Goal: Task Accomplishment & Management: Use online tool/utility

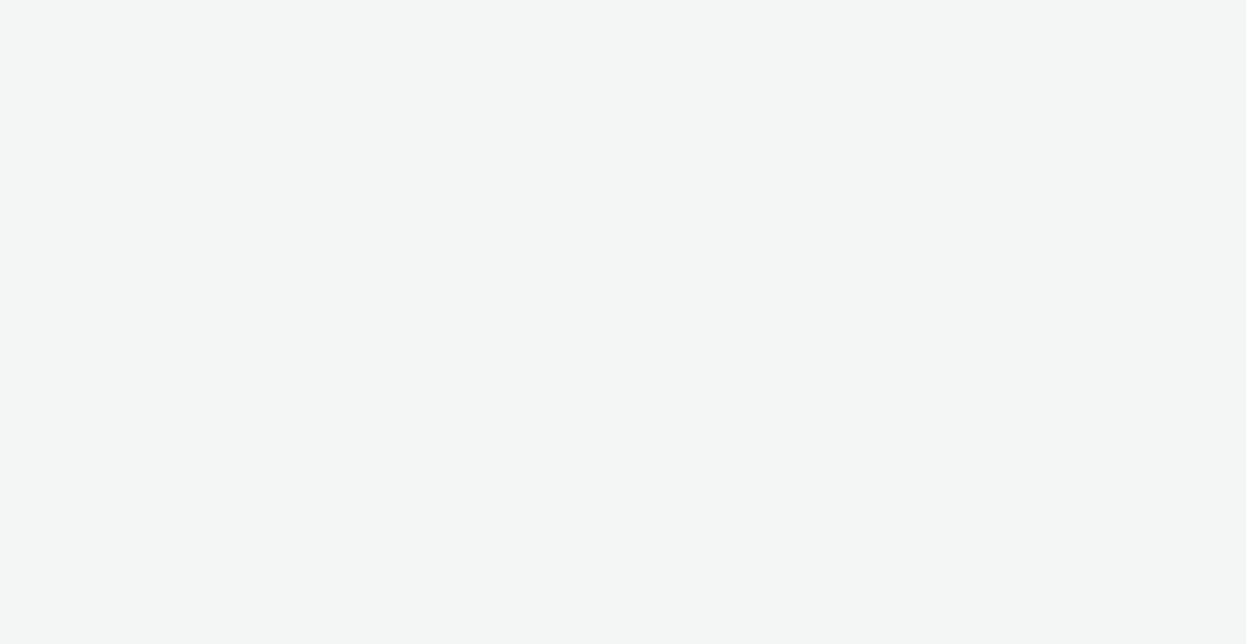
select select "47c37c18-910e-43a3-bb91-a2beb2847406"
select select "b1b940d3-d05b-48b5-821e-f328c33b988b"
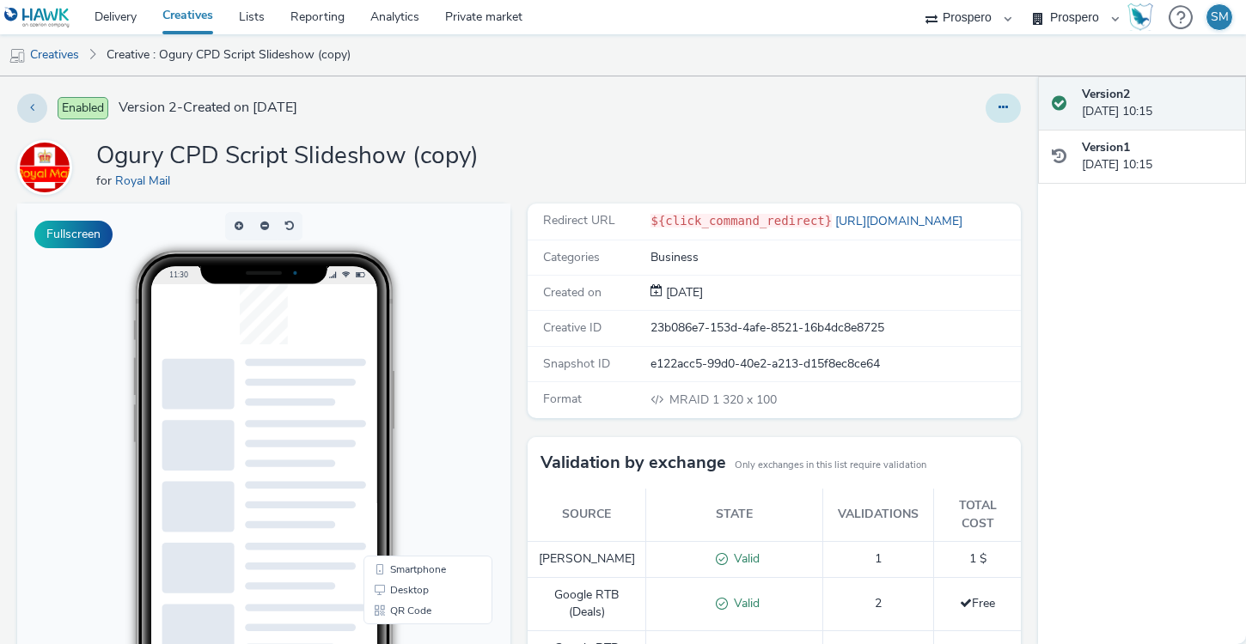
click at [996, 105] on button at bounding box center [1002, 108] width 35 height 29
click at [949, 179] on link "Duplicate" at bounding box center [956, 177] width 129 height 34
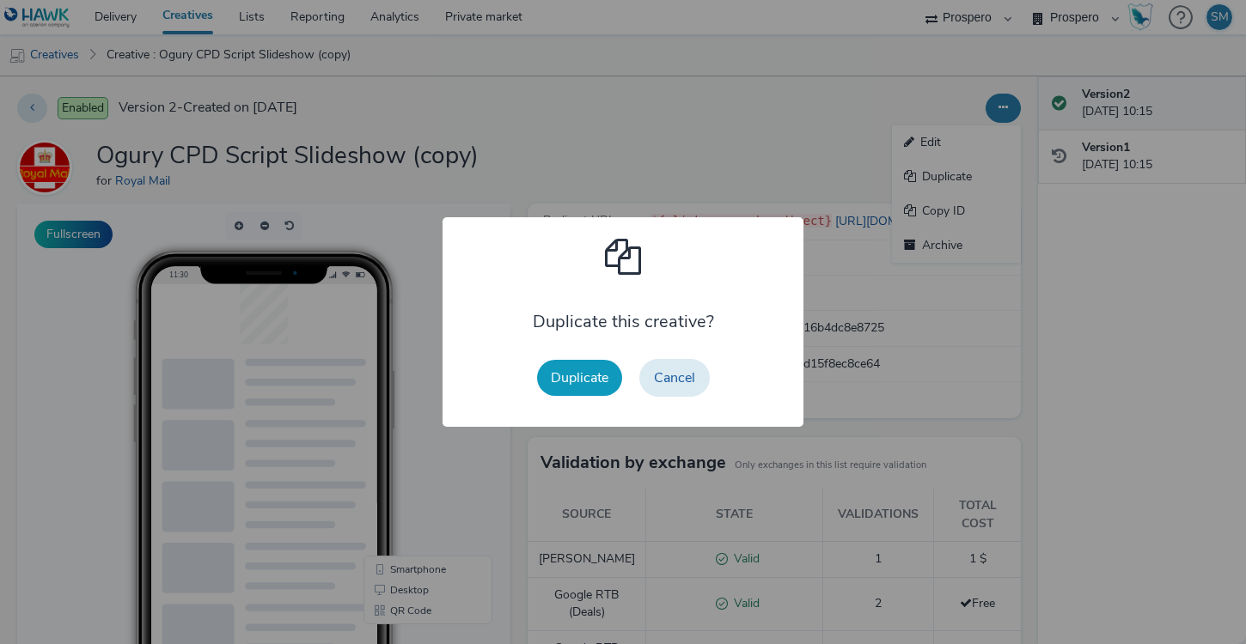
click at [563, 382] on button "Duplicate" at bounding box center [579, 378] width 85 height 36
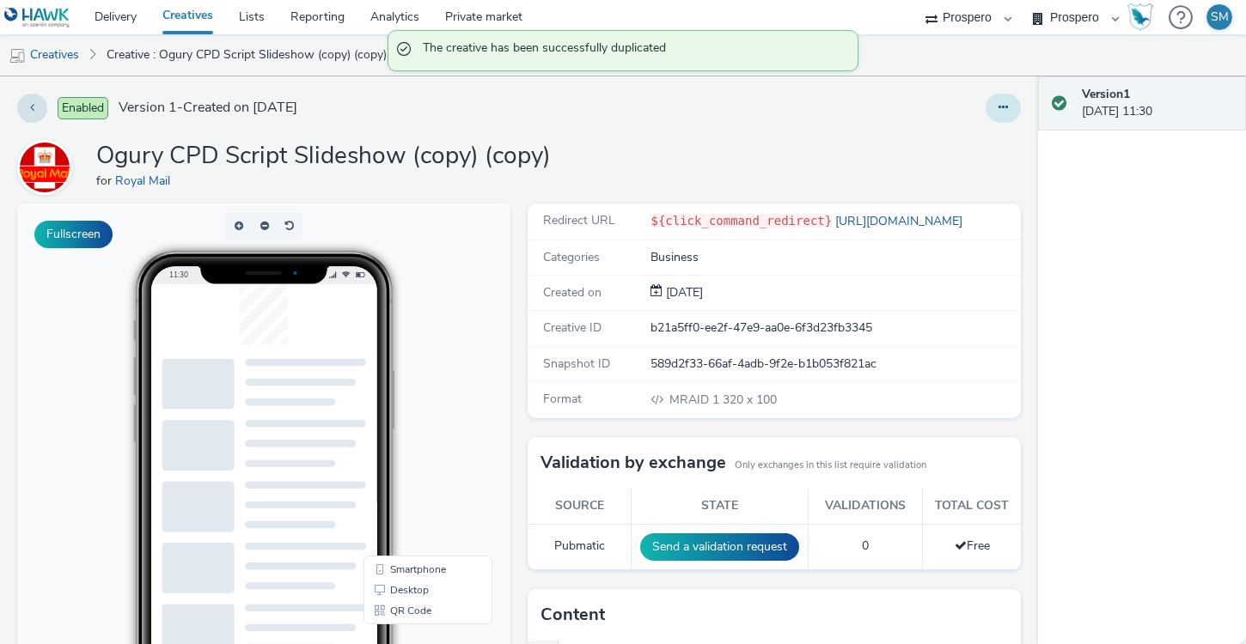
click at [996, 107] on button at bounding box center [1002, 108] width 35 height 29
click at [908, 140] on icon at bounding box center [912, 142] width 16 height 12
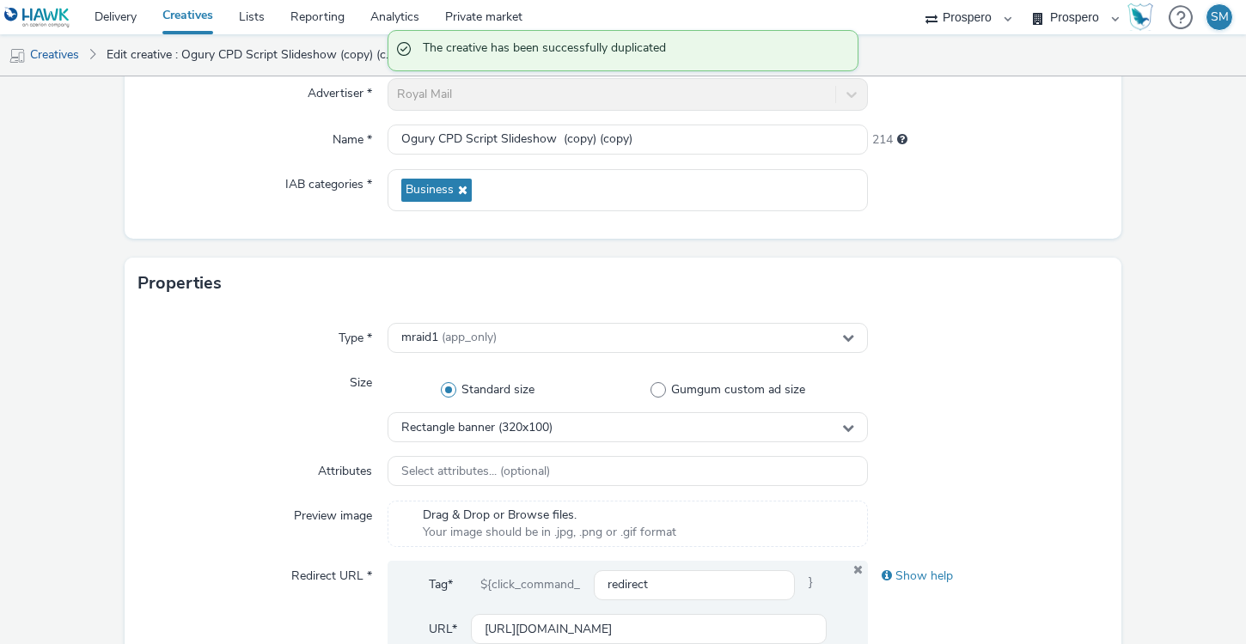
scroll to position [208, 0]
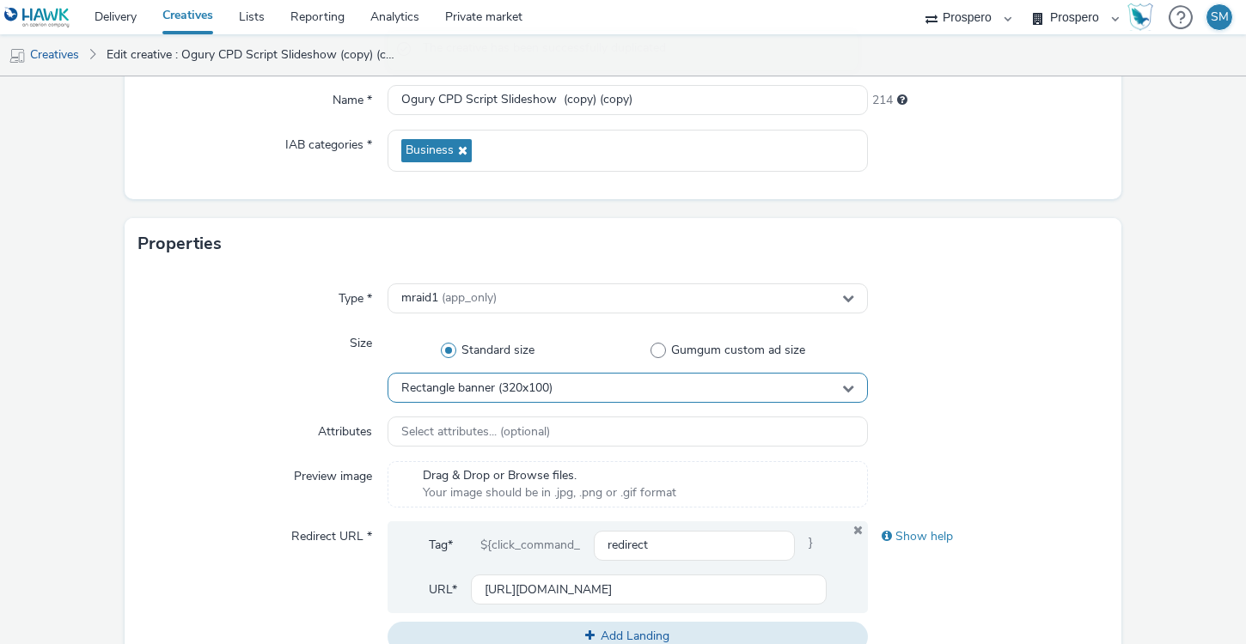
click at [571, 381] on div "Rectangle banner (320x100)" at bounding box center [627, 388] width 480 height 30
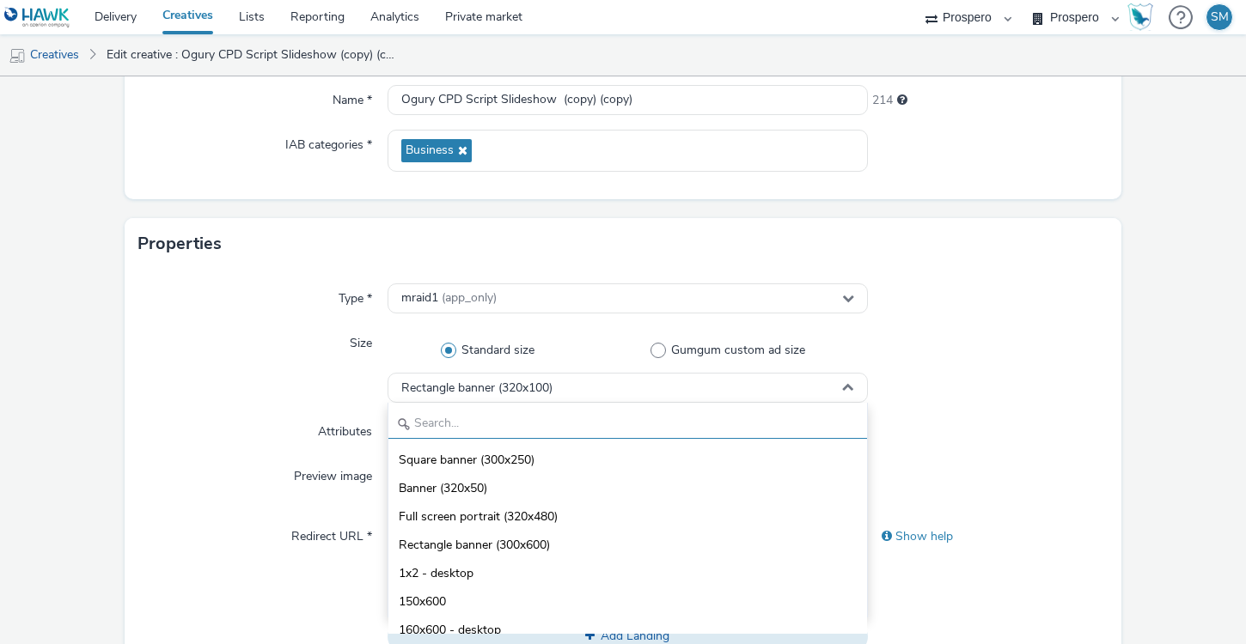
click at [454, 418] on input "text" at bounding box center [627, 424] width 479 height 30
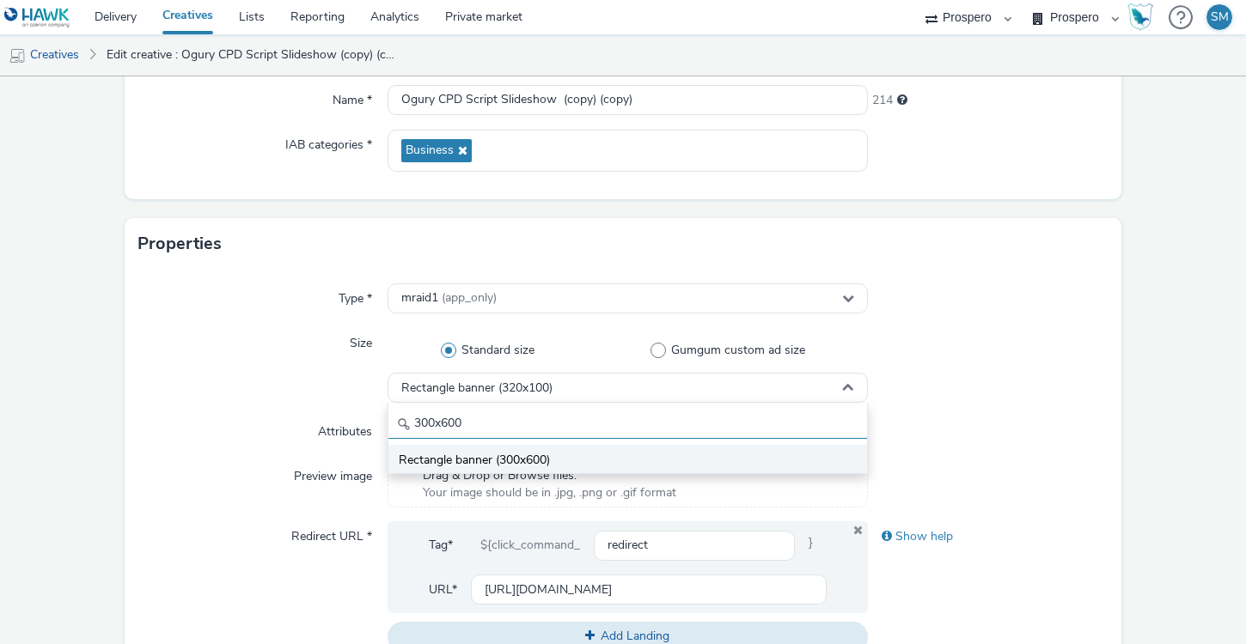
type input "300x600"
click at [491, 466] on span "Rectangle banner (300x600)" at bounding box center [474, 460] width 151 height 17
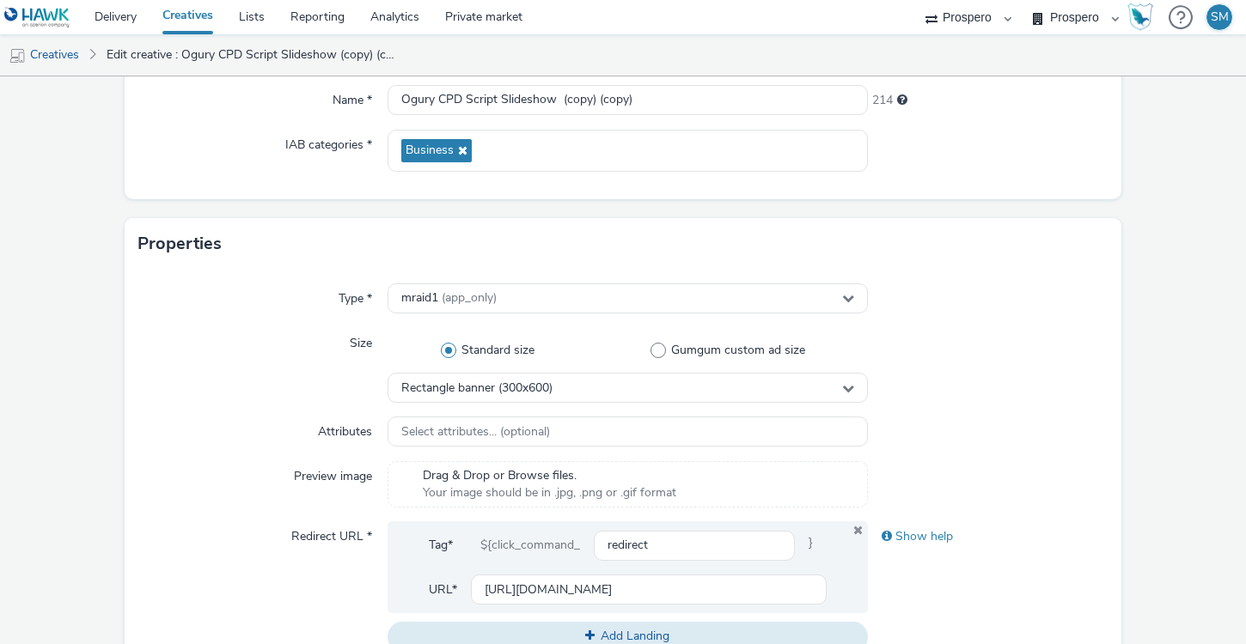
scroll to position [839, 0]
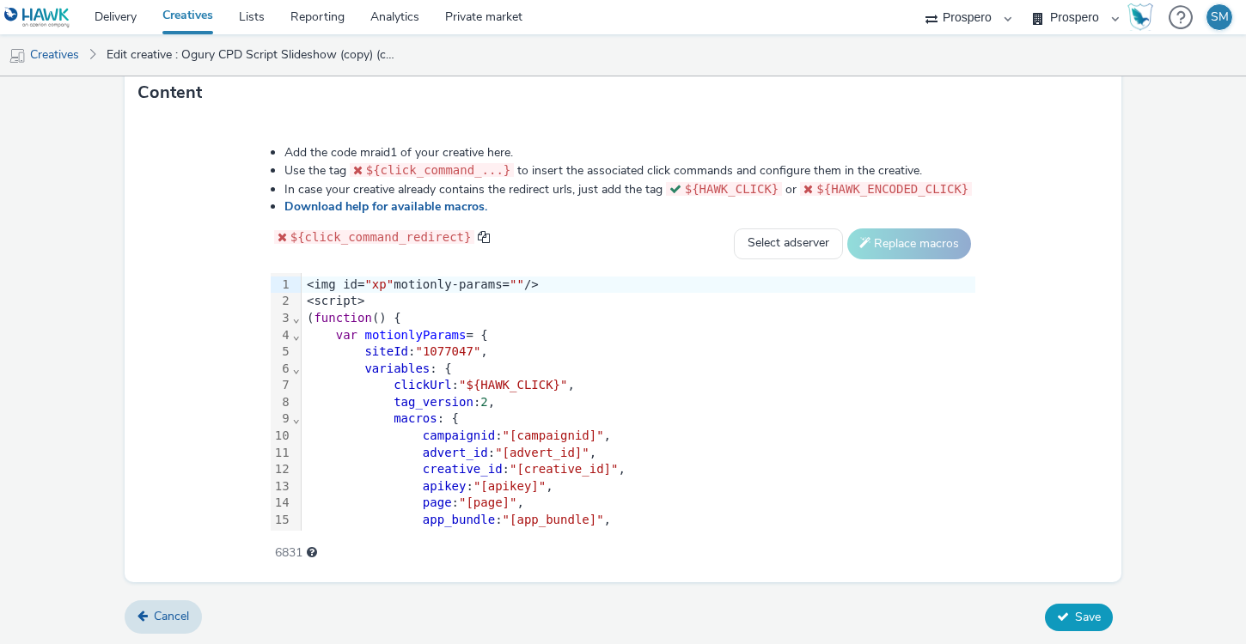
click at [1076, 623] on span "Save" at bounding box center [1088, 617] width 26 height 16
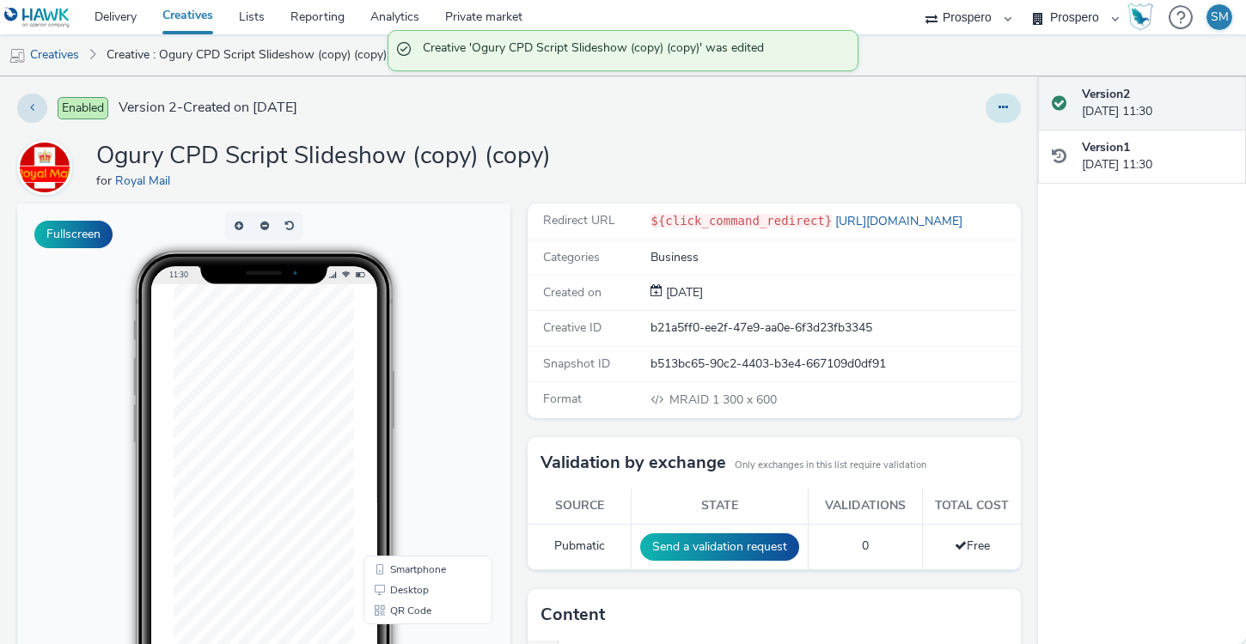
click at [1000, 111] on icon at bounding box center [1002, 107] width 9 height 12
click at [956, 139] on link "Edit" at bounding box center [956, 142] width 129 height 34
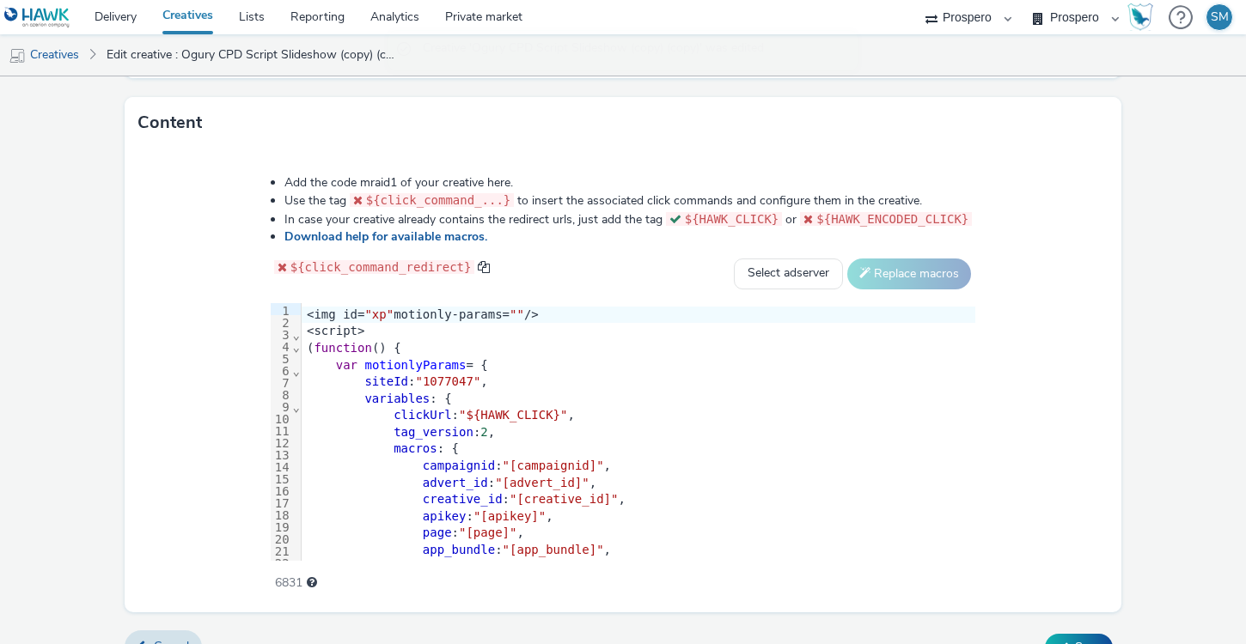
scroll to position [839, 0]
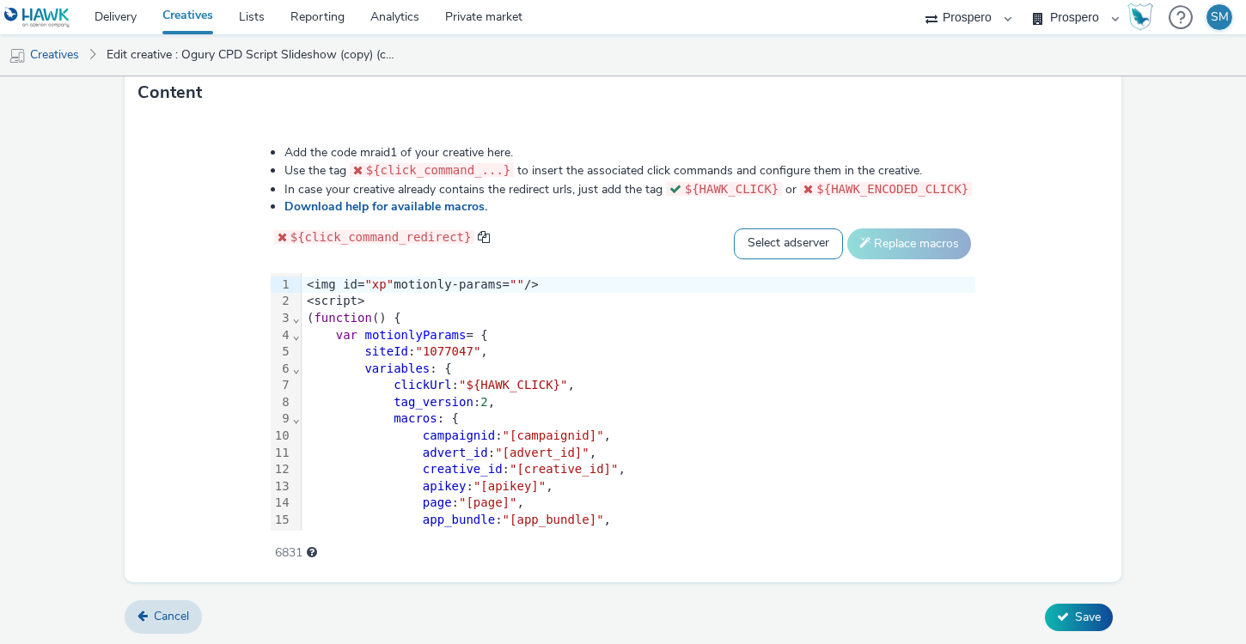
click at [843, 254] on select "Select adserver Sizmek DCM Adform Sting" at bounding box center [788, 244] width 109 height 31
select select "dcm"
click at [971, 241] on button "Replace macros" at bounding box center [909, 244] width 124 height 31
click at [1070, 618] on button "Save" at bounding box center [1079, 617] width 68 height 27
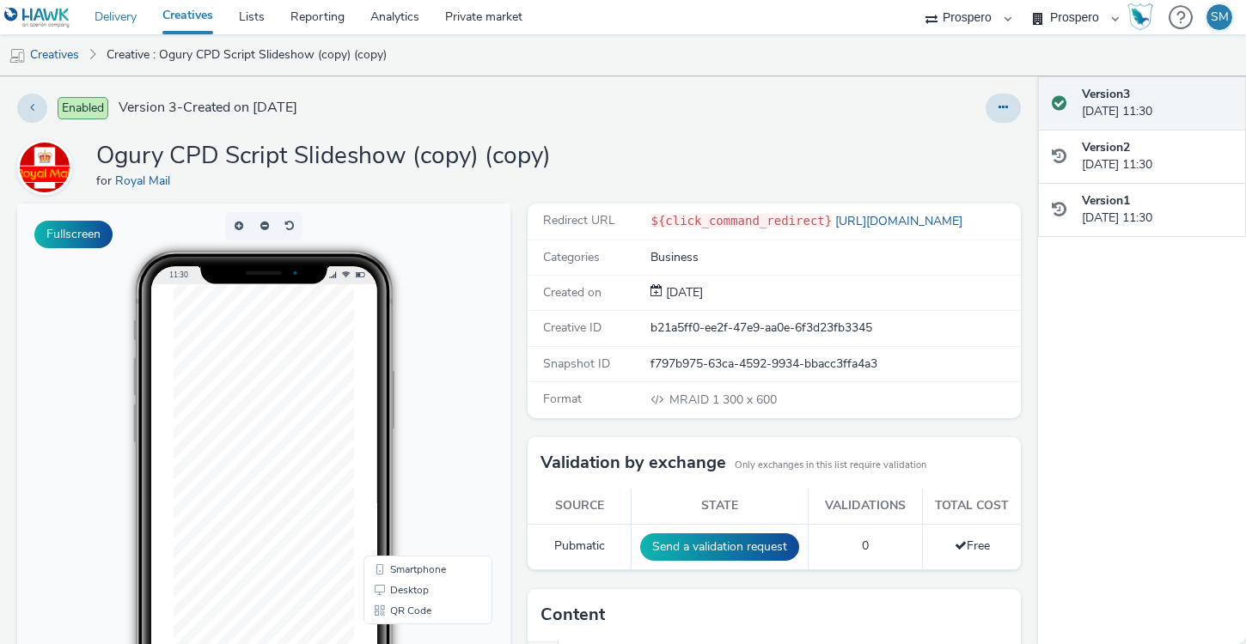
click at [131, 21] on link "Delivery" at bounding box center [116, 17] width 68 height 34
